Goal: Go to known website

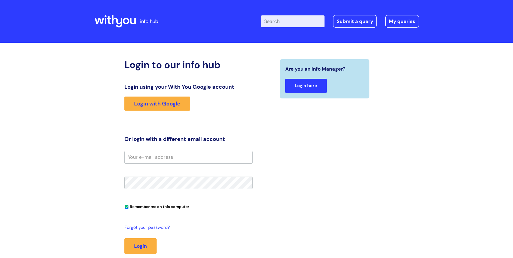
click at [311, 86] on link "Login here" at bounding box center [305, 86] width 41 height 14
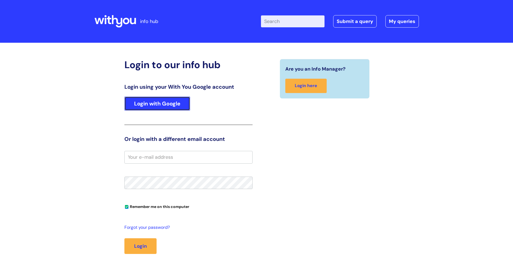
click at [167, 105] on link "Login with Google" at bounding box center [157, 104] width 66 height 14
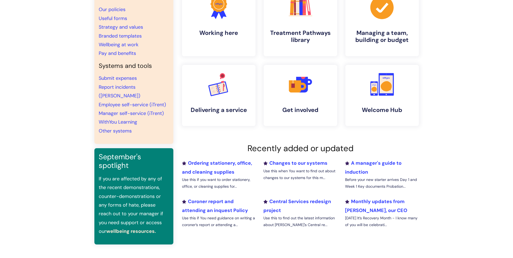
scroll to position [57, 0]
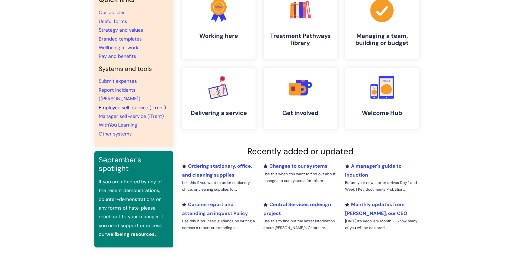
click at [124, 104] on link "Employee self-service (iTrent)" at bounding box center [132, 107] width 67 height 6
click at [127, 104] on link "Employee self-service (iTrent)" at bounding box center [132, 107] width 67 height 6
